Goal: Task Accomplishment & Management: Use online tool/utility

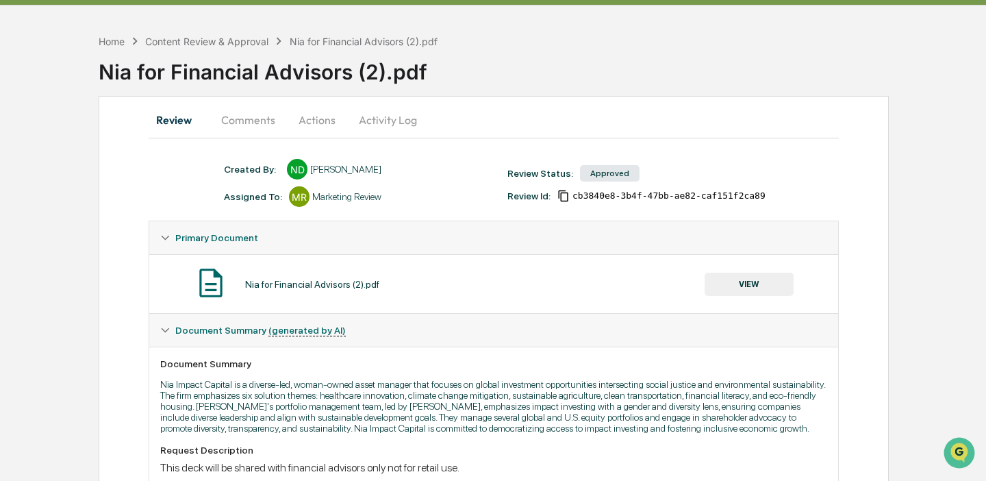
scroll to position [29, 0]
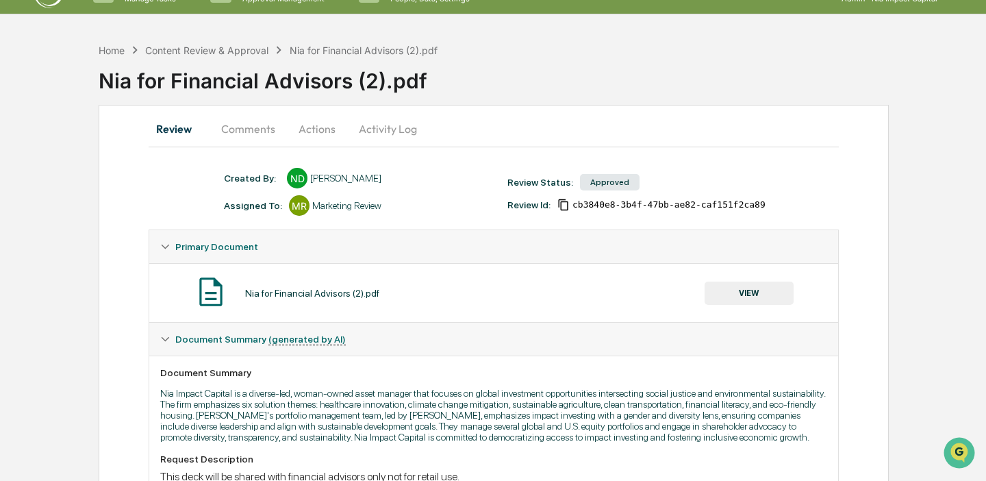
click at [757, 291] on button "VIEW" at bounding box center [749, 292] width 89 height 23
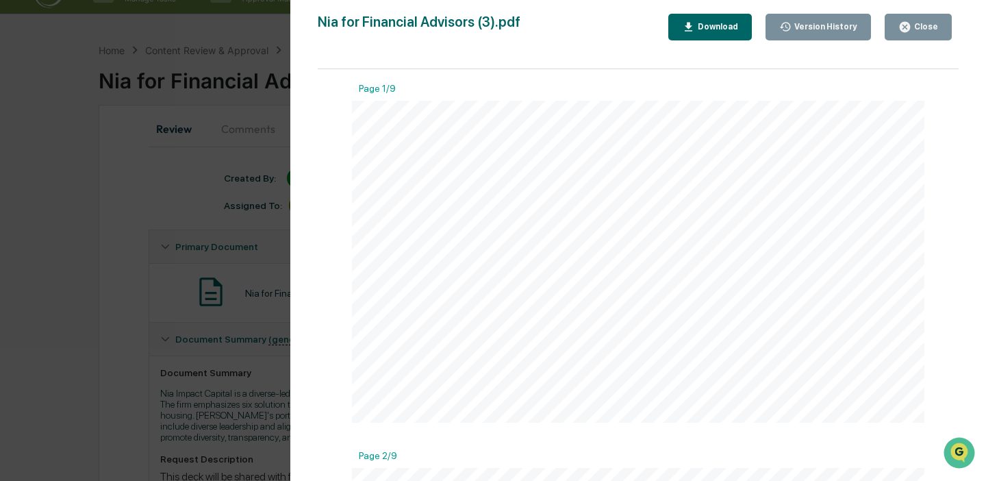
scroll to position [0, 0]
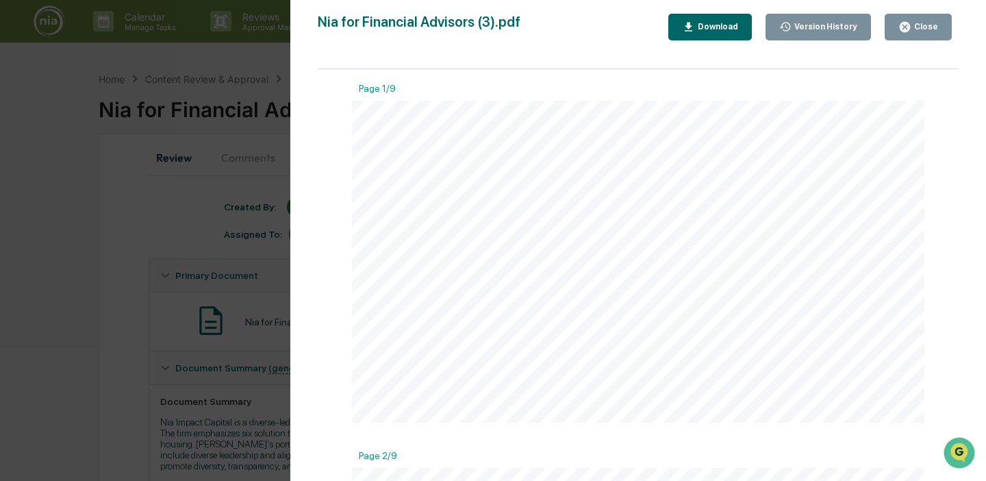
click at [913, 27] on div "Close" at bounding box center [925, 27] width 27 height 10
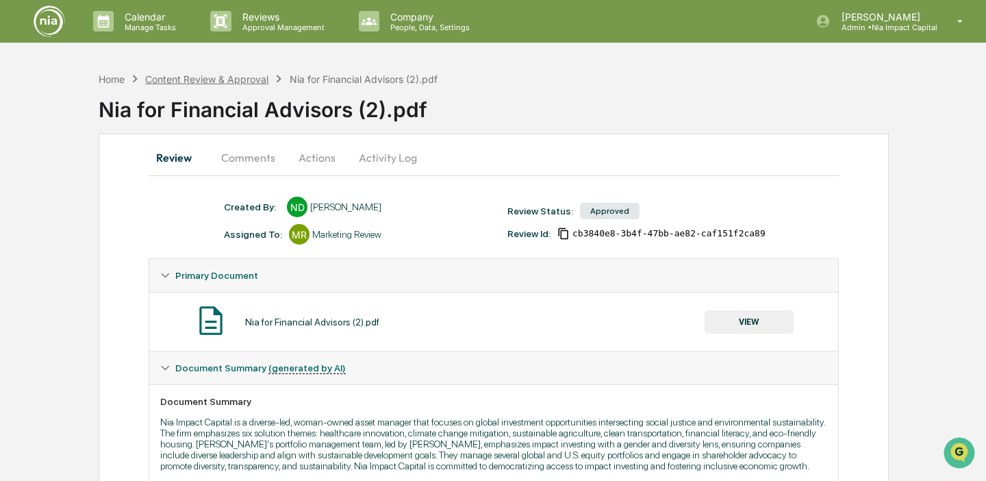
click at [234, 77] on div "Content Review & Approval" at bounding box center [206, 79] width 123 height 12
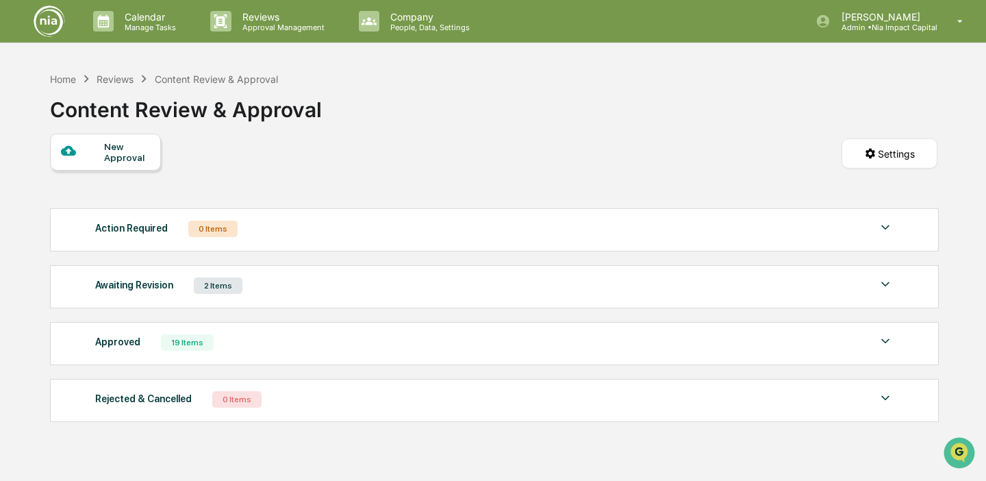
click at [221, 286] on div "2 Items" at bounding box center [218, 285] width 49 height 16
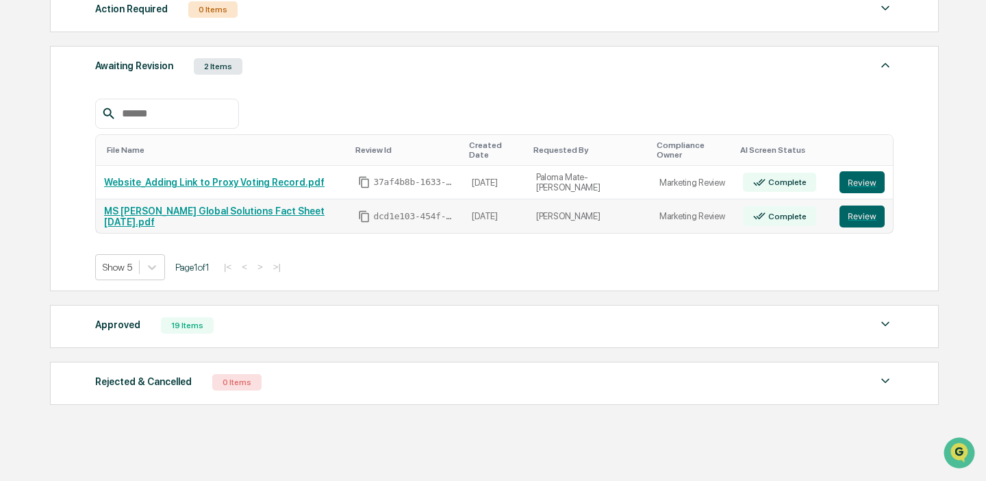
scroll to position [229, 0]
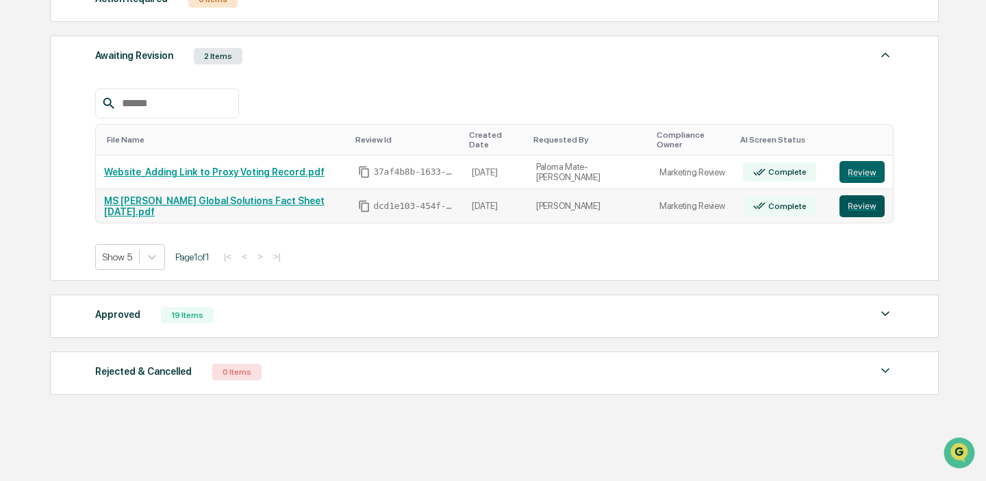
click at [860, 195] on button "Review" at bounding box center [862, 206] width 45 height 22
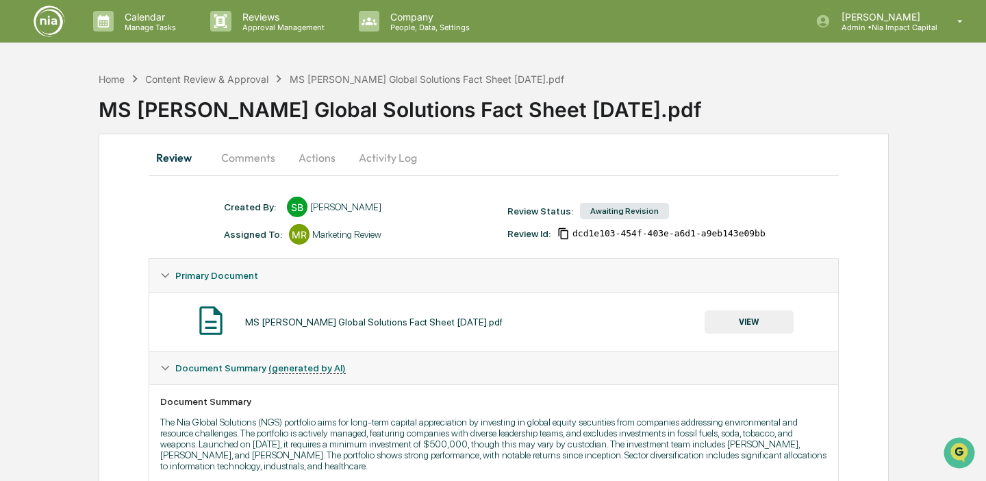
click at [322, 158] on button "Actions" at bounding box center [317, 157] width 62 height 33
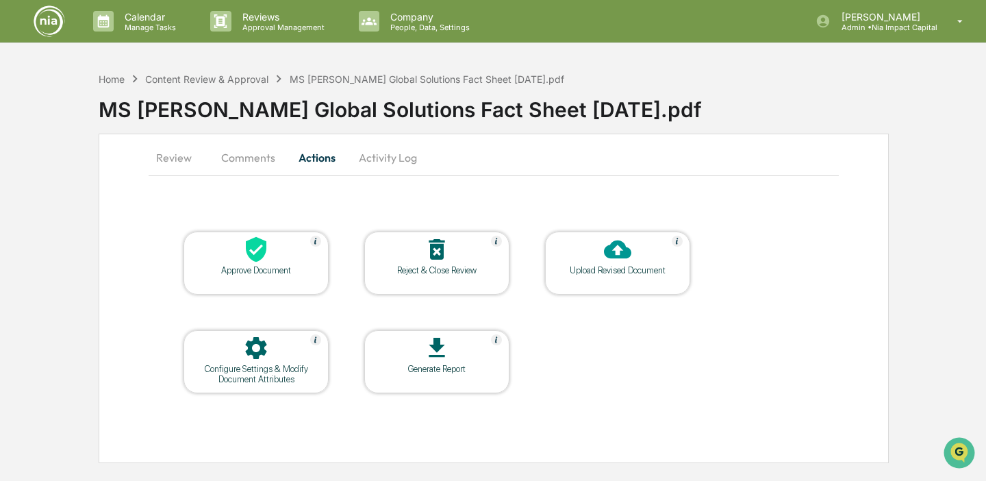
click at [257, 159] on button "Comments" at bounding box center [248, 157] width 76 height 33
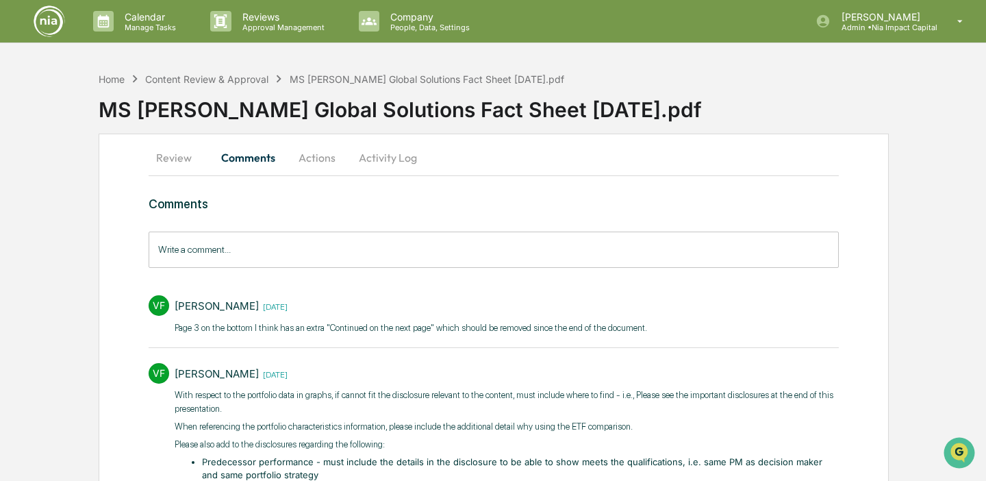
click at [321, 154] on button "Actions" at bounding box center [317, 157] width 62 height 33
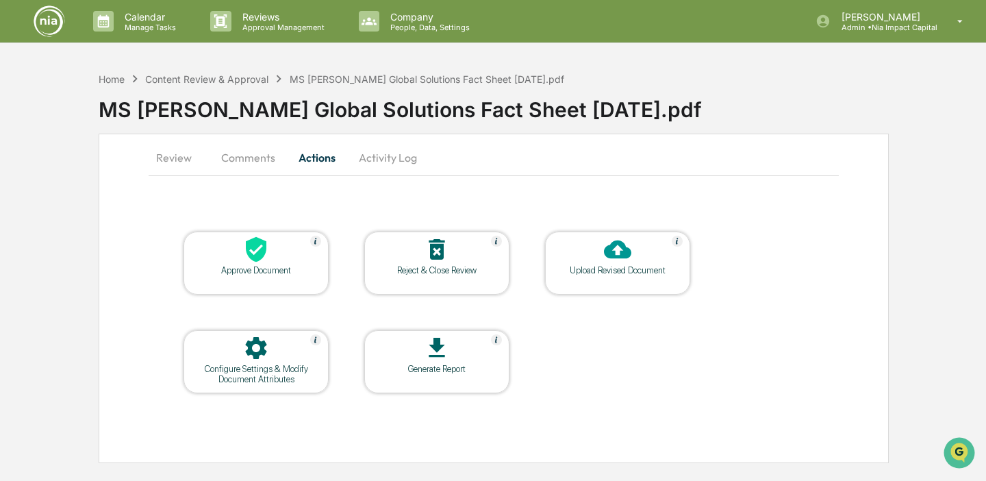
click at [409, 156] on button "Activity Log" at bounding box center [388, 157] width 80 height 33
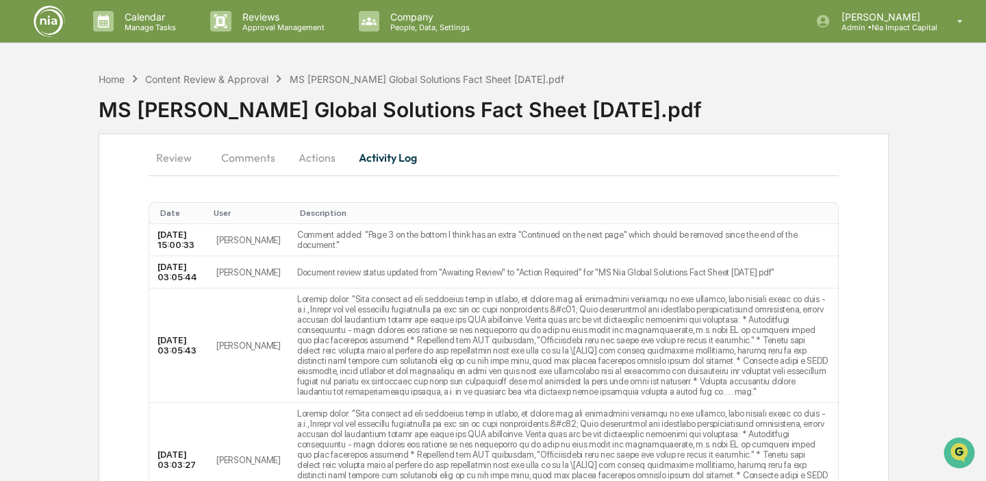
click at [315, 158] on button "Actions" at bounding box center [317, 157] width 62 height 33
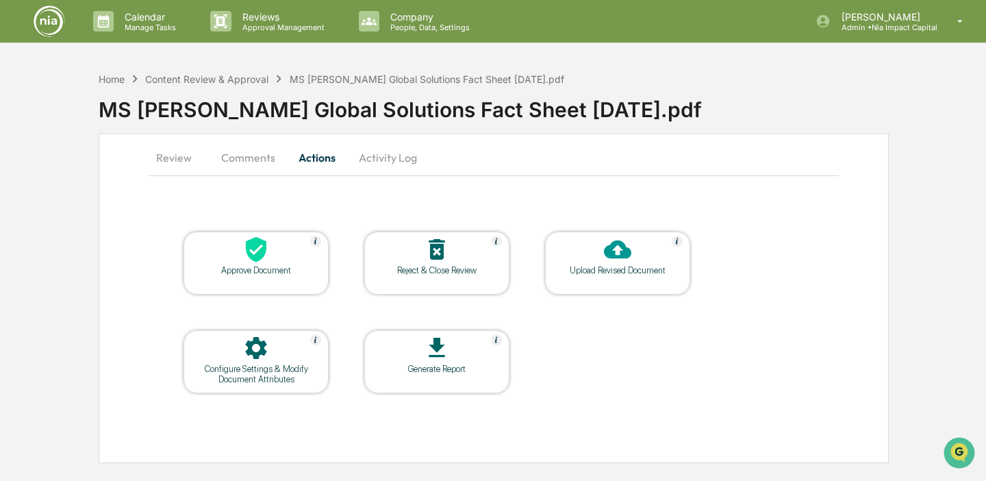
click at [173, 158] on button "Review" at bounding box center [180, 157] width 62 height 33
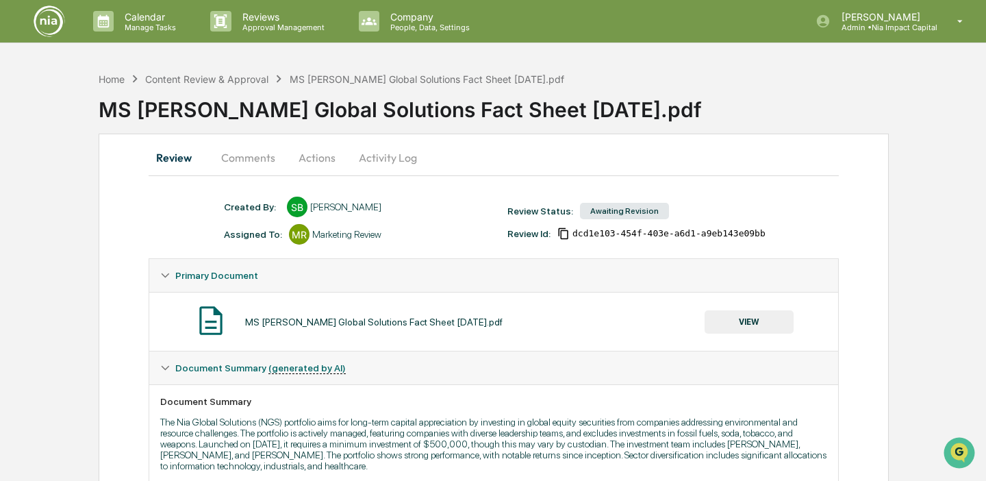
click at [253, 152] on button "Comments" at bounding box center [248, 157] width 76 height 33
